Goal: Find specific page/section: Find specific page/section

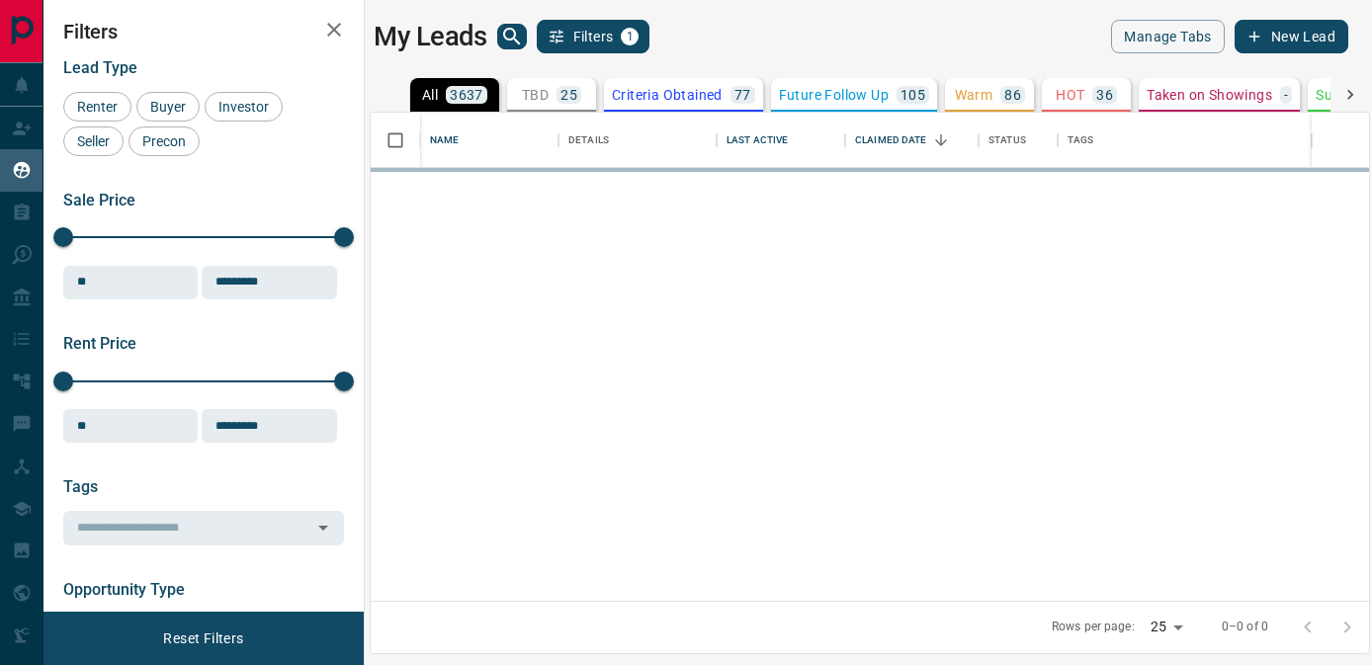
scroll to position [474, 984]
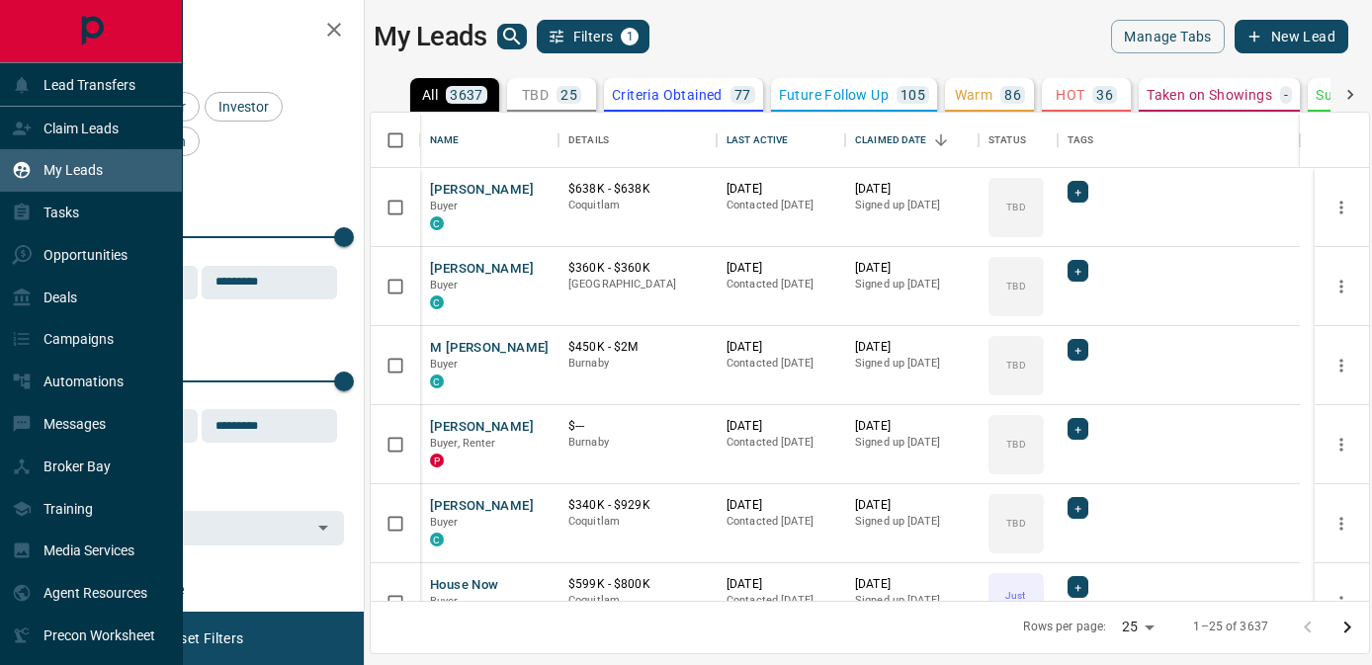
click at [87, 170] on p "My Leads" at bounding box center [73, 170] width 59 height 16
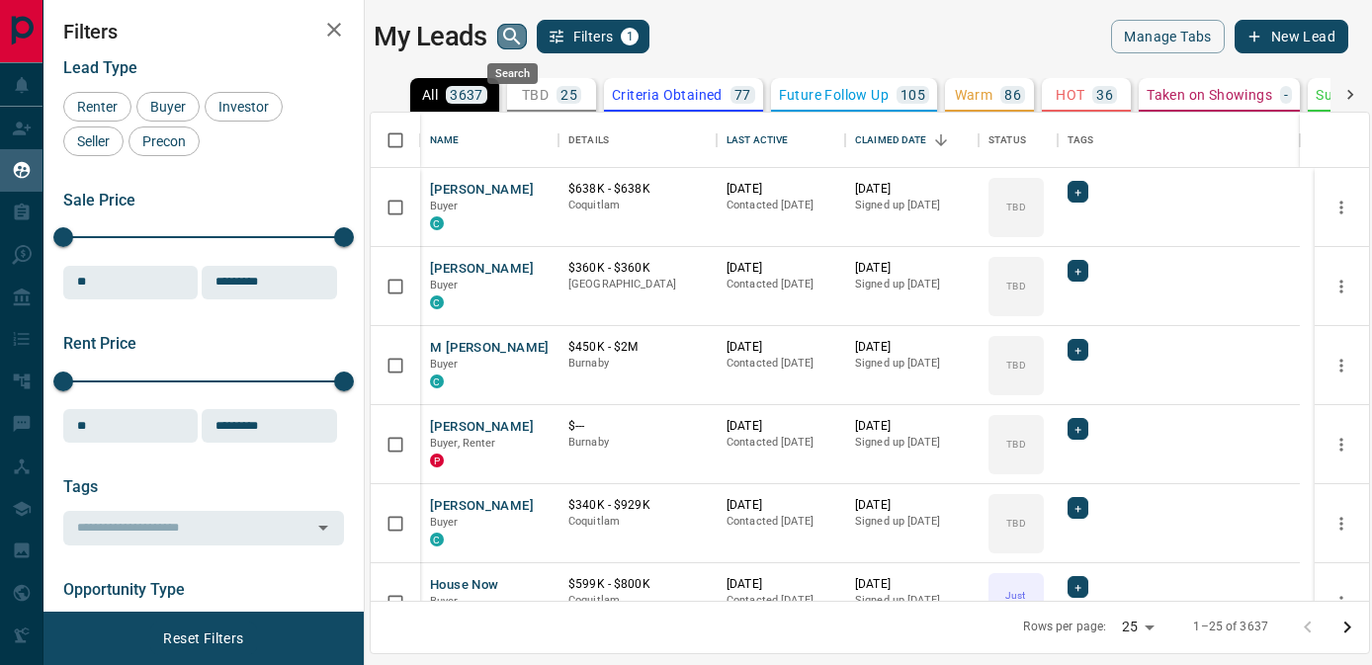
click at [518, 35] on icon "search button" at bounding box center [512, 37] width 24 height 24
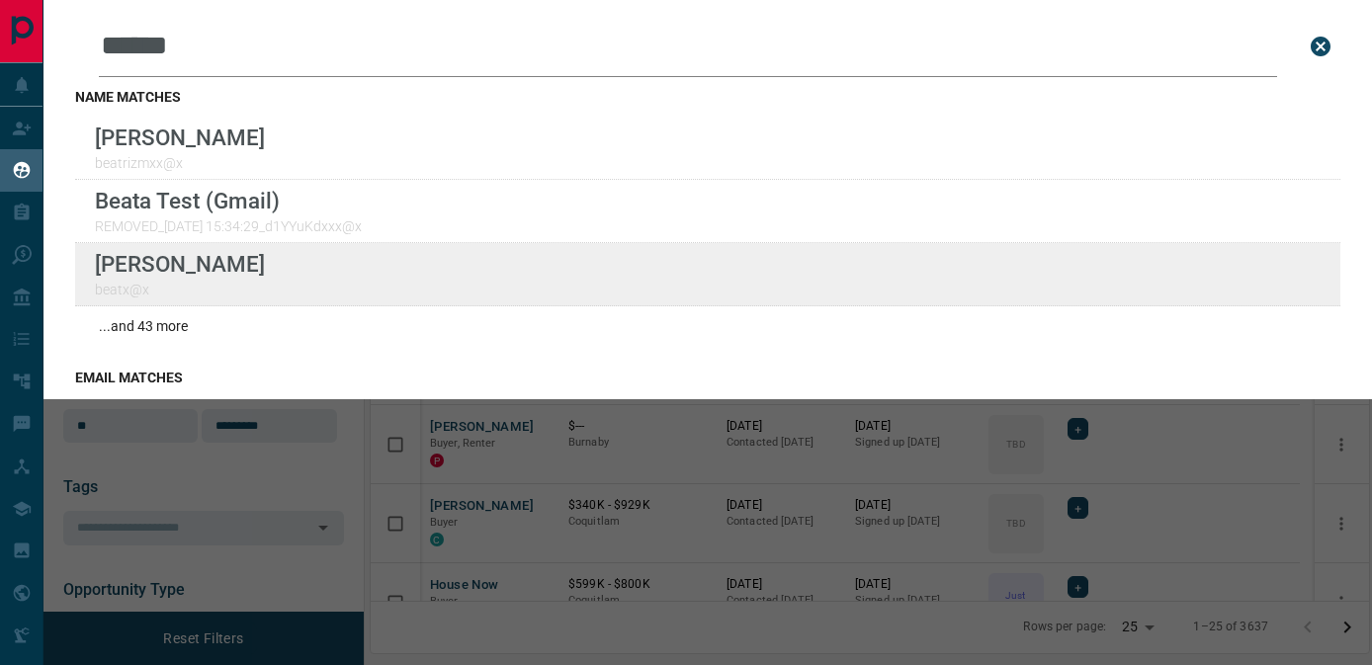
click at [0, 0] on div "Lead Transfers Claim Leads My Leads Tasks Opportunities Deals Campaigns Automat…" at bounding box center [686, 320] width 1372 height 641
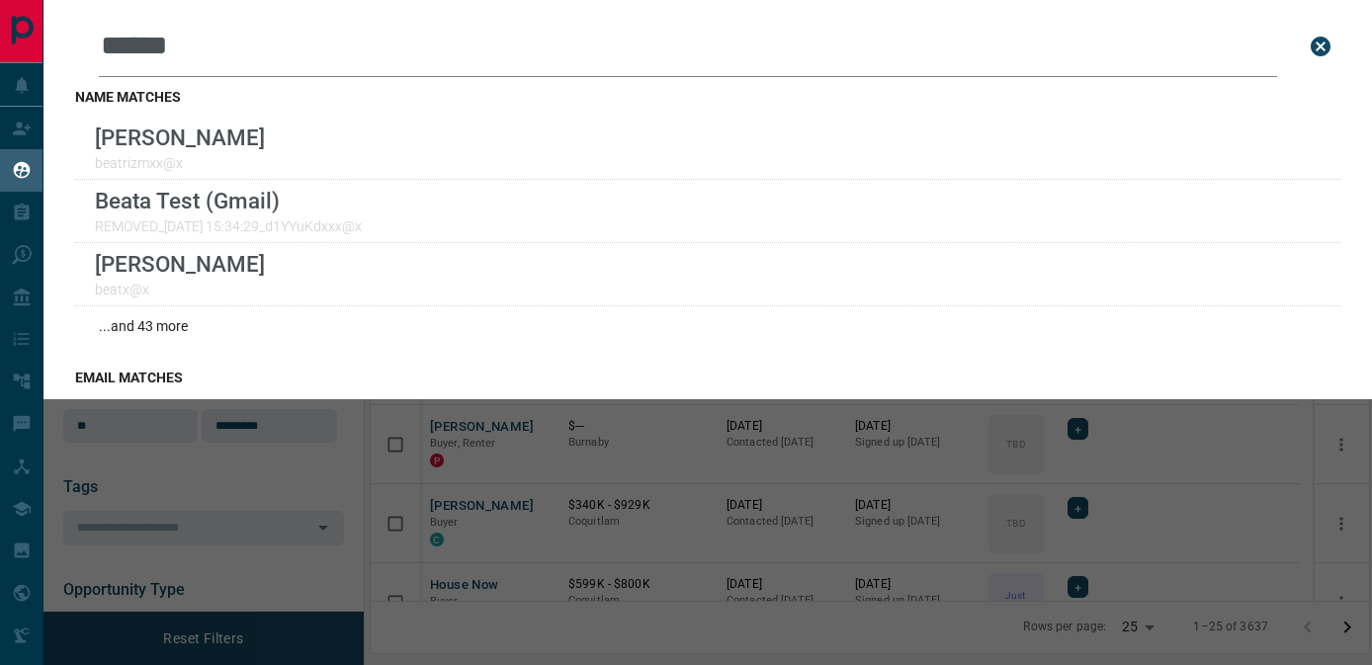
click at [357, 27] on input "*****" at bounding box center [688, 46] width 1179 height 61
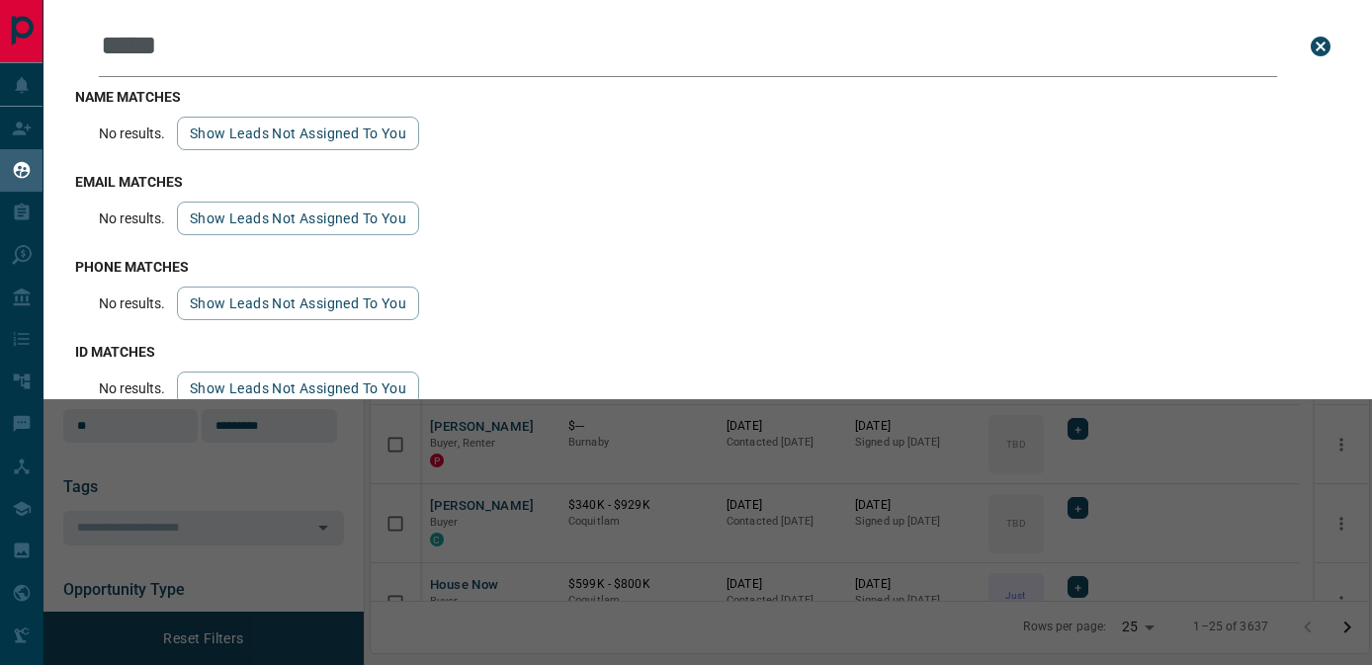
type input "****"
click at [1309, 51] on icon "close search bar" at bounding box center [1321, 47] width 24 height 24
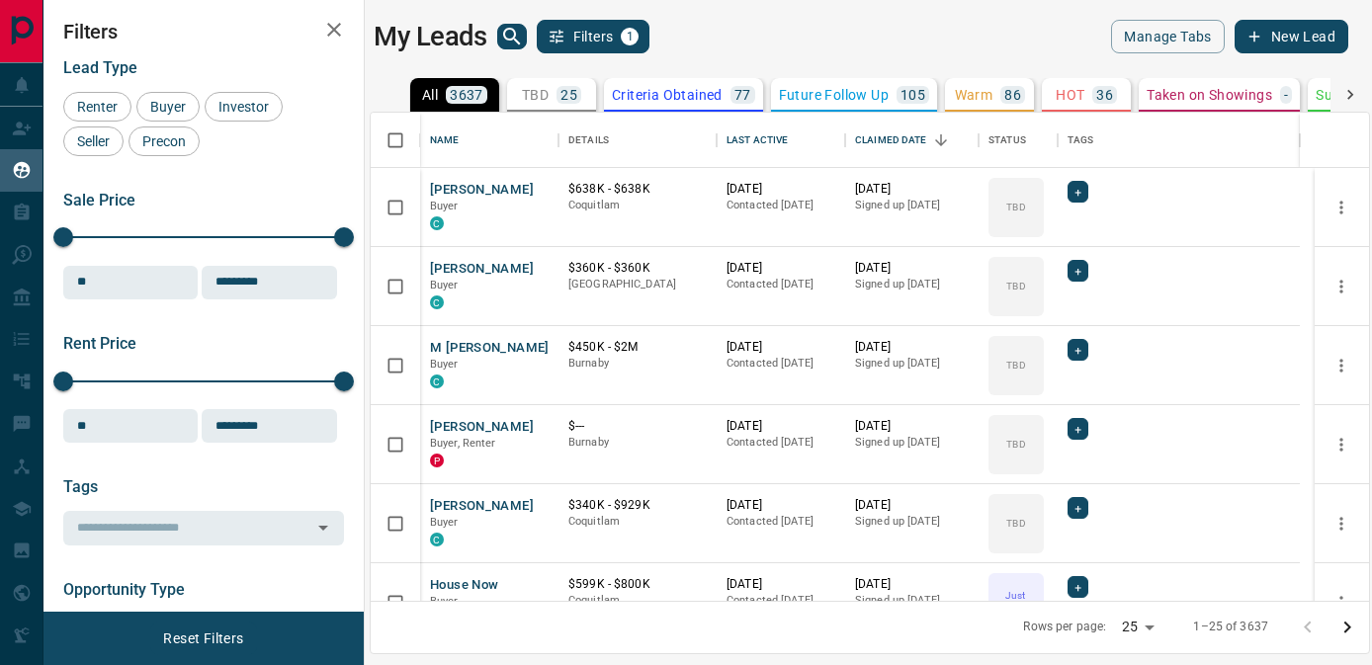
click at [528, 38] on div "My Leads Filters 1" at bounding box center [617, 37] width 487 height 34
click at [519, 39] on icon "search button" at bounding box center [512, 37] width 24 height 24
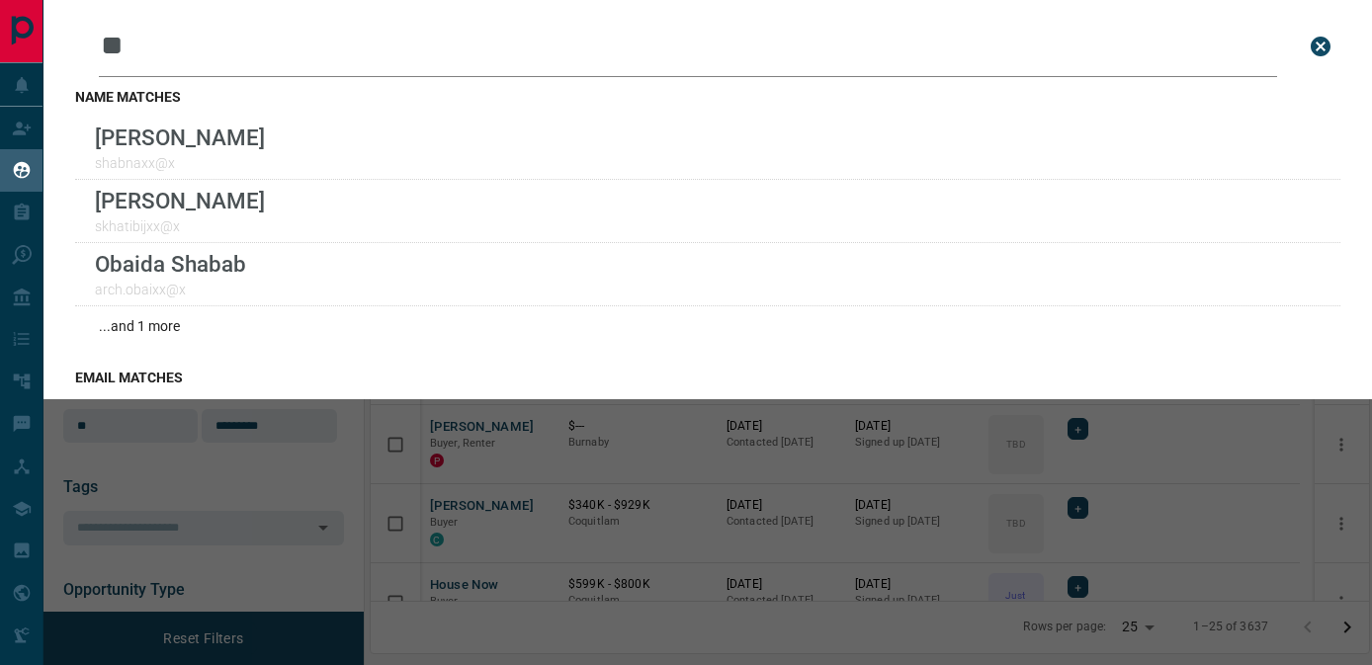
type input "*"
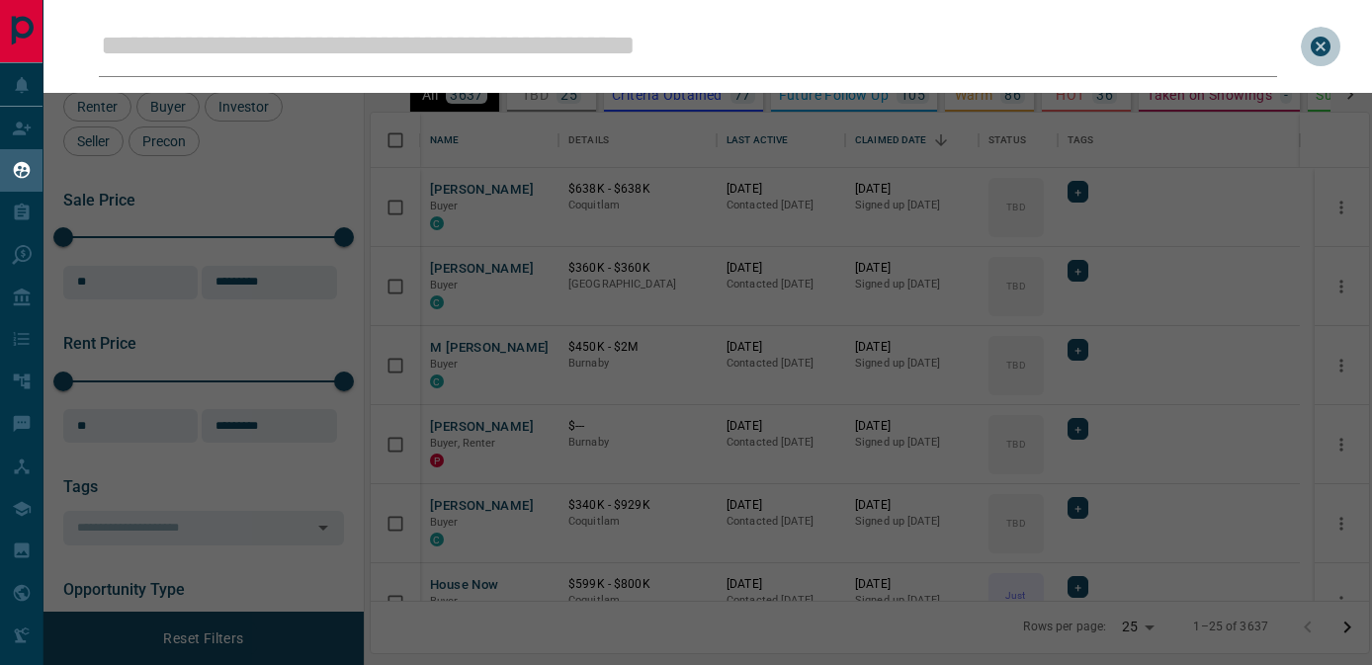
click at [1322, 44] on icon "close search bar" at bounding box center [1321, 47] width 24 height 24
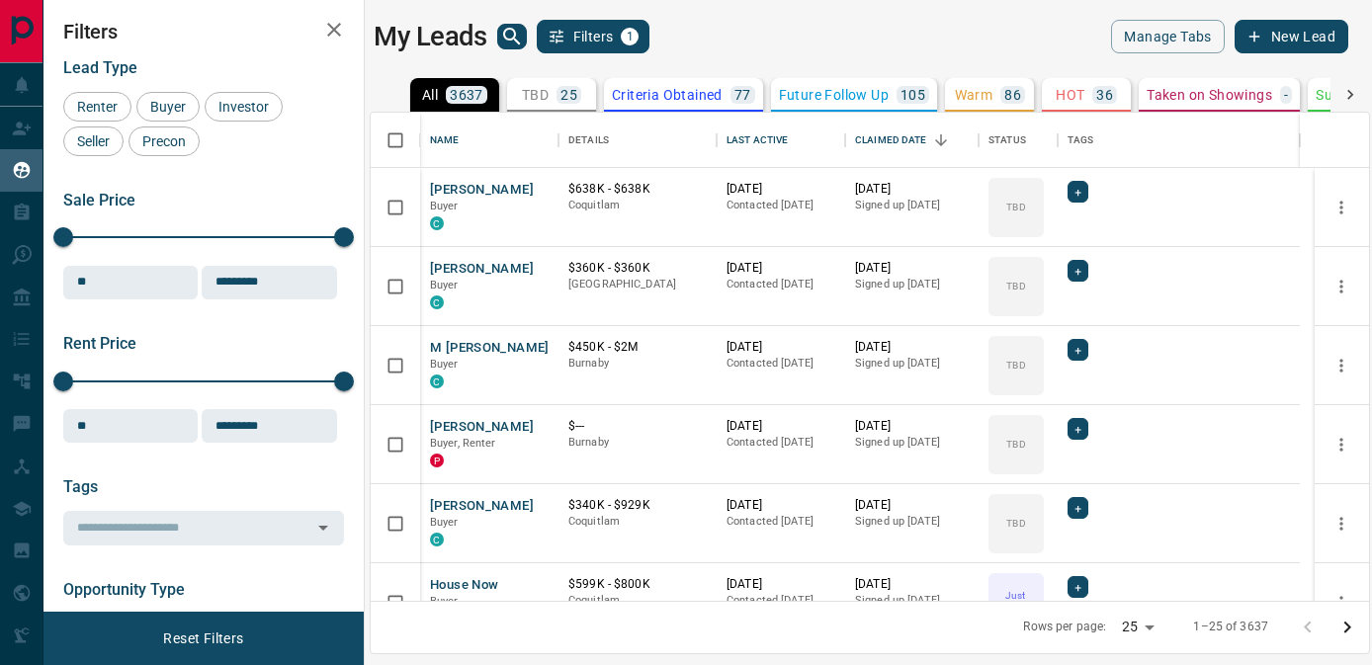
click at [507, 45] on icon "search button" at bounding box center [512, 37] width 24 height 24
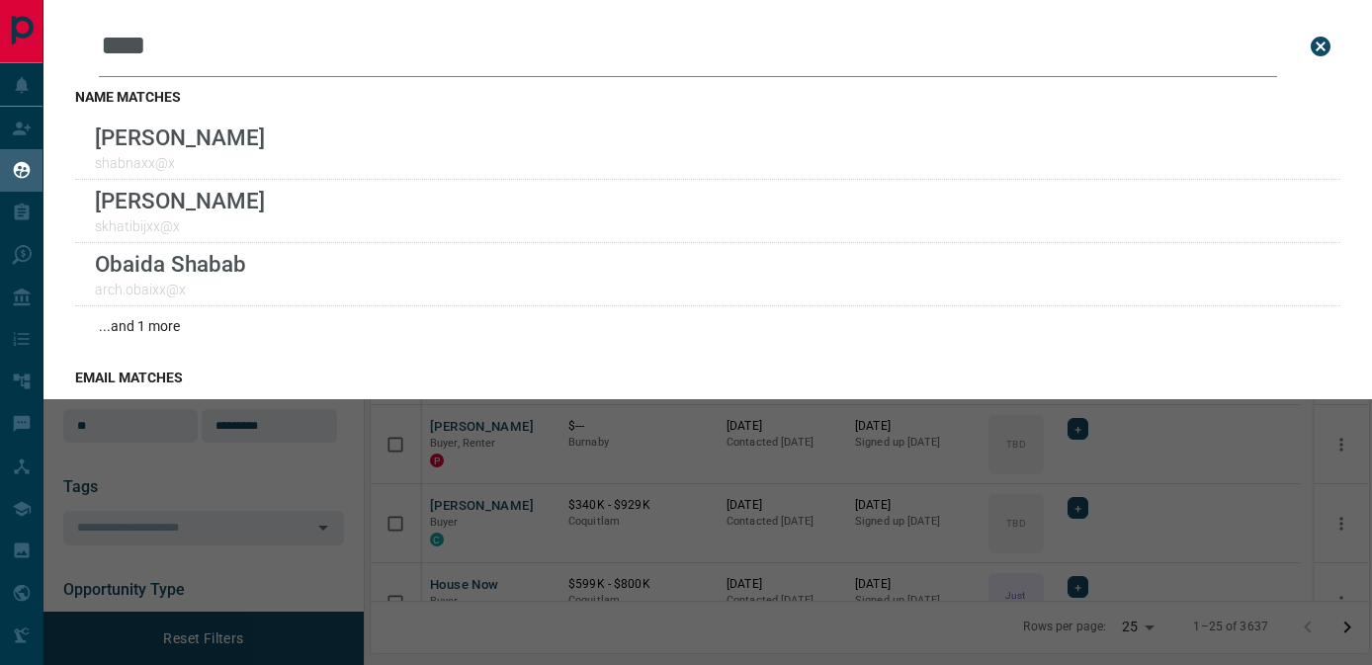
type input "****"
click at [185, 313] on div "...and 1 more" at bounding box center [708, 327] width 1266 height 40
click at [157, 319] on div "...and 1 more" at bounding box center [708, 327] width 1266 height 40
click at [1311, 48] on icon "close search bar" at bounding box center [1321, 47] width 20 height 20
